Goal: Task Accomplishment & Management: Manage account settings

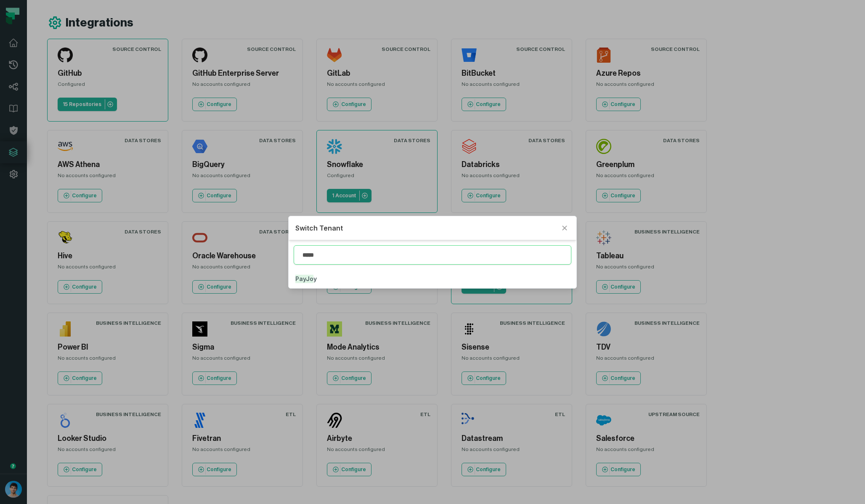
type input "*****"
click button "PayJo y" at bounding box center [432, 279] width 287 height 19
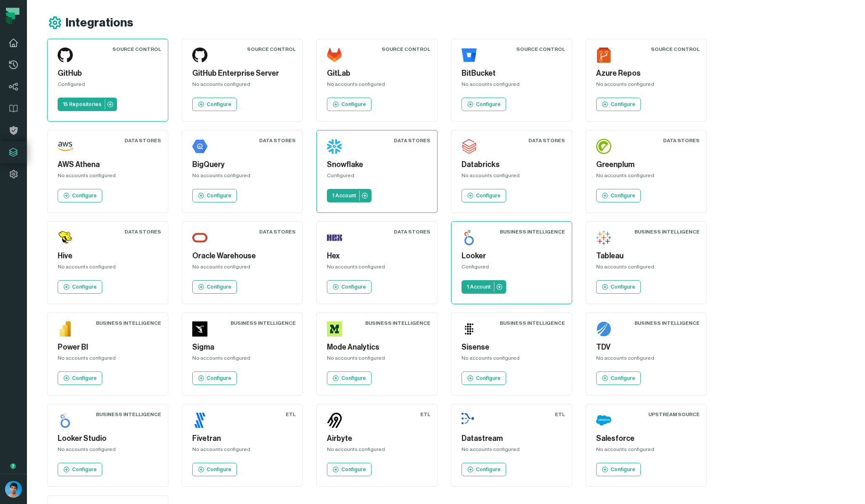
click at [13, 44] on icon at bounding box center [13, 43] width 8 height 8
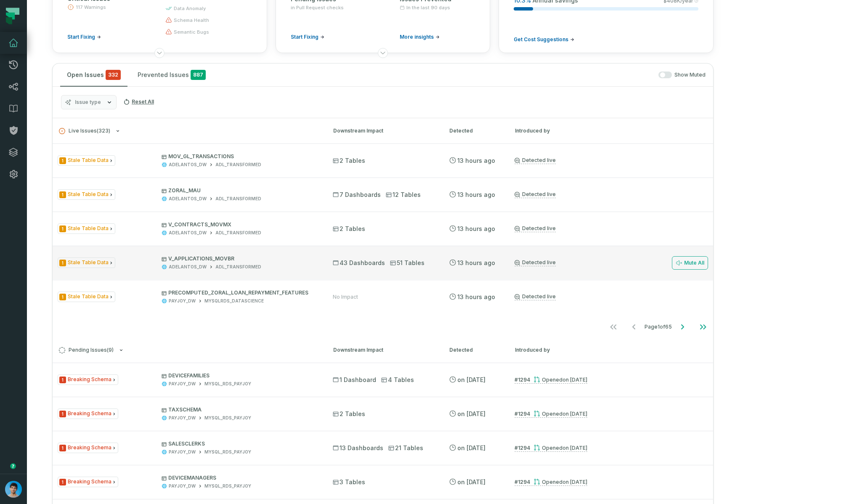
scroll to position [118, 0]
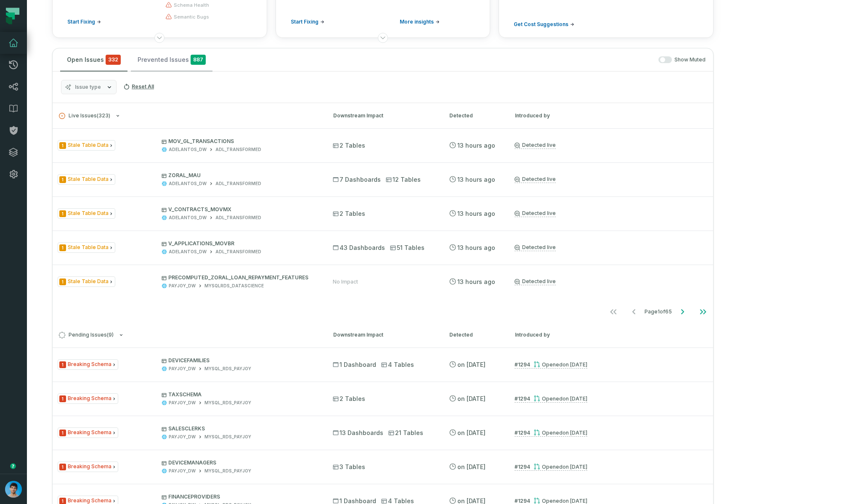
click at [167, 64] on button "Prevented Issues 887" at bounding box center [172, 59] width 82 height 23
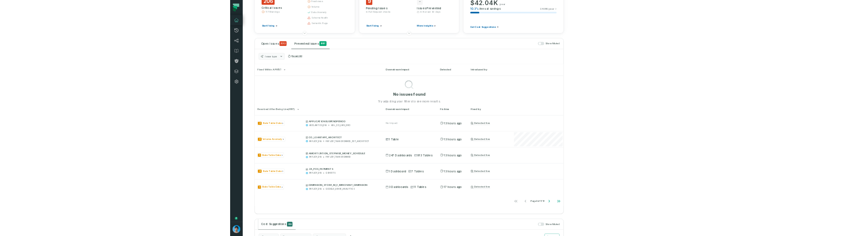
scroll to position [0, 0]
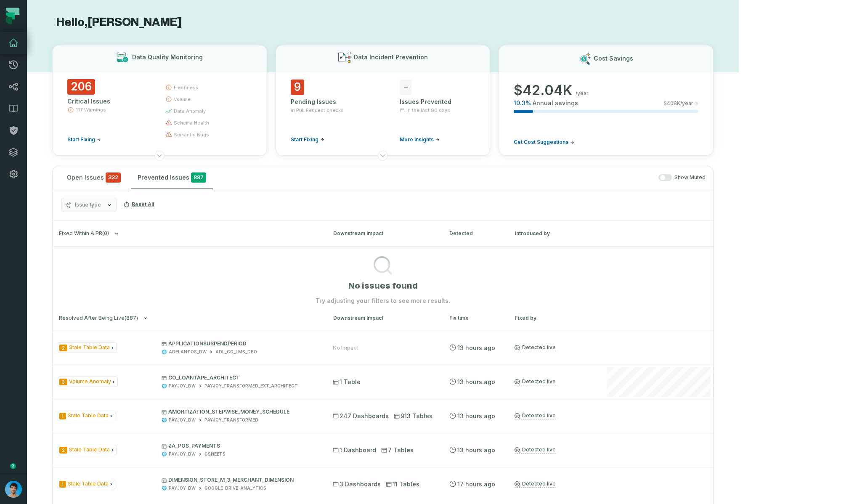
click at [665, 177] on span "button" at bounding box center [662, 177] width 5 height 5
click at [671, 177] on span "button" at bounding box center [667, 177] width 5 height 5
click at [672, 180] on button "button" at bounding box center [665, 177] width 13 height 7
type button "on"
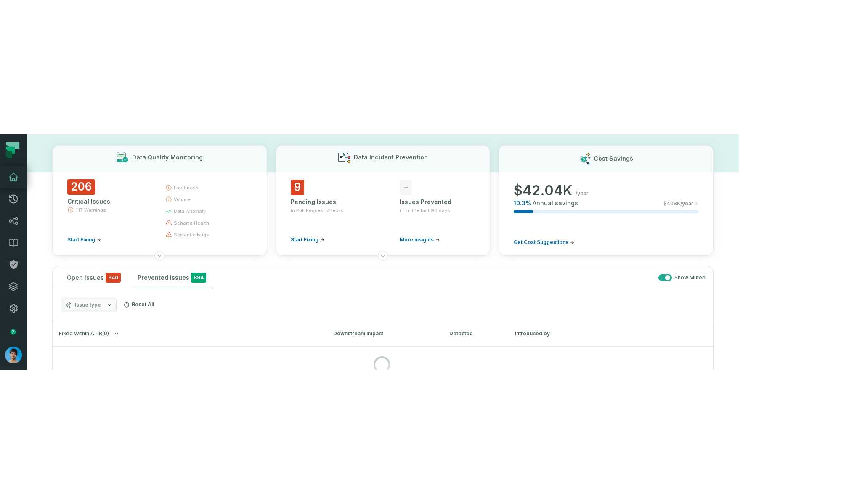
scroll to position [101, 0]
